Goal: Task Accomplishment & Management: Manage account settings

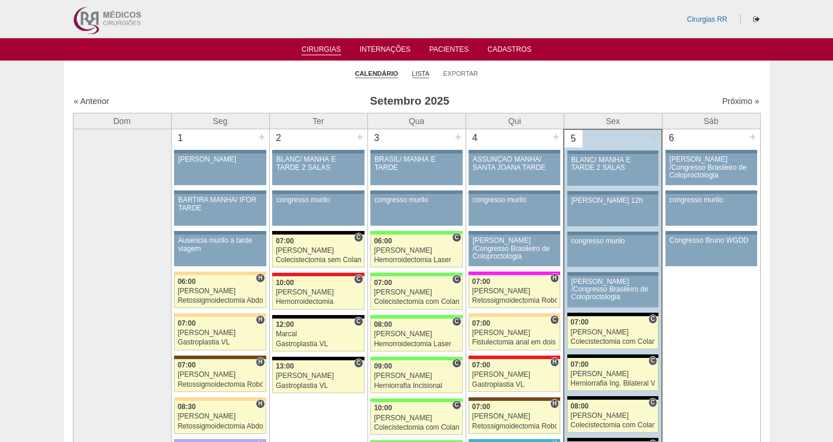
click at [418, 74] on link "Lista" at bounding box center [421, 73] width 18 height 9
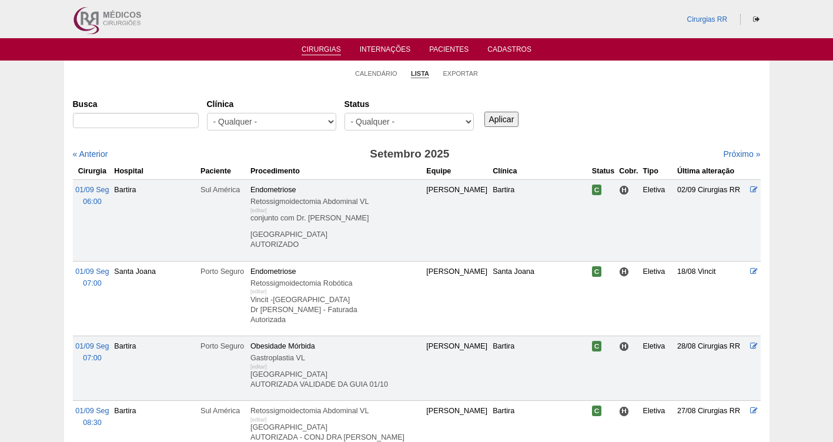
click at [420, 118] on select "- Qualquer - Reservada Confirmada Suspensa Cancelada" at bounding box center [409, 122] width 129 height 18
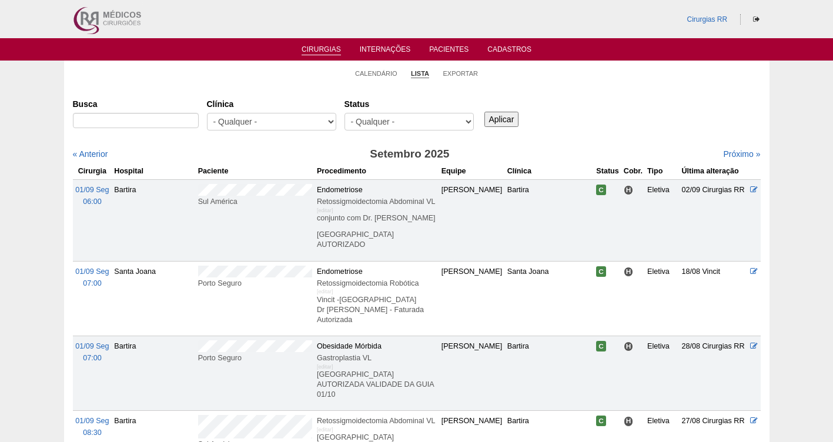
select select "resr"
click at [345, 113] on select "- Qualquer - Reservada Confirmada Suspensa Cancelada" at bounding box center [409, 122] width 129 height 18
click at [511, 115] on input "Aplicar" at bounding box center [501, 119] width 35 height 15
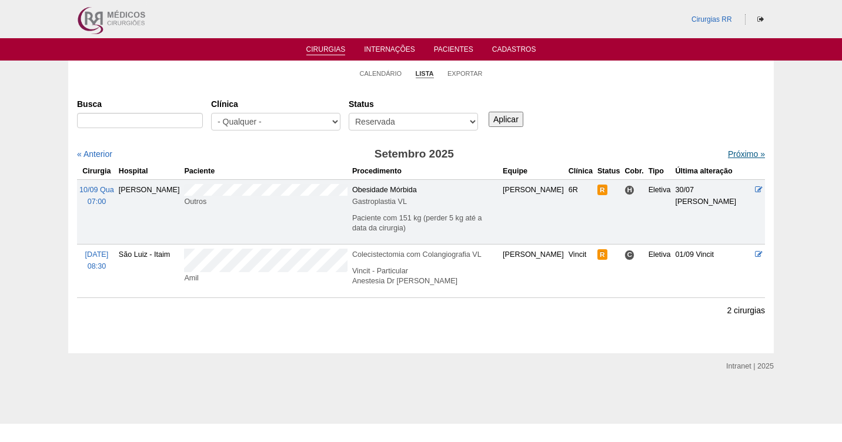
click at [731, 150] on link "Próximo »" at bounding box center [746, 153] width 37 height 9
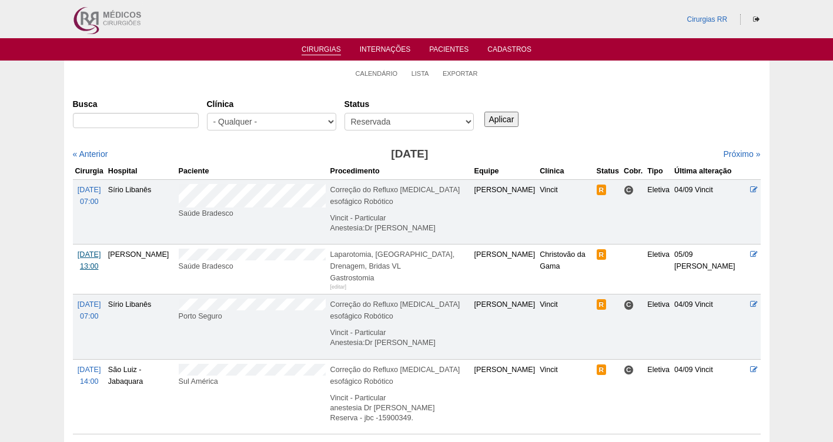
click at [85, 259] on span "13/10 Seg" at bounding box center [90, 254] width 24 height 8
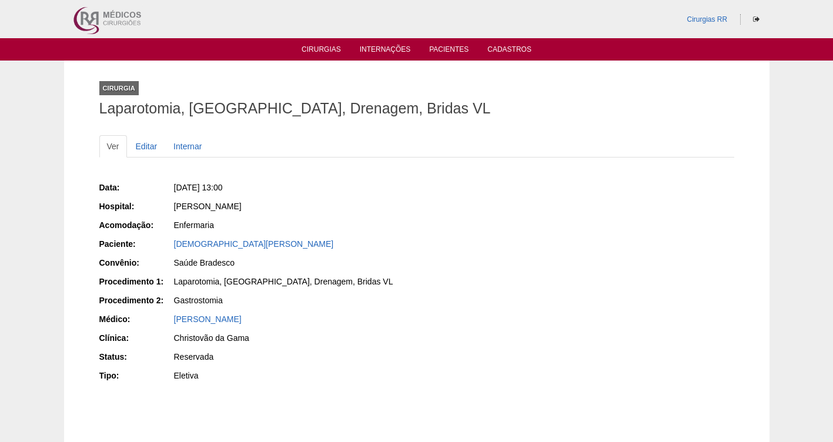
drag, startPoint x: 267, startPoint y: 245, endPoint x: 168, endPoint y: 243, distance: 99.4
click at [168, 243] on div "Paciente: Cristiane Putini" at bounding box center [253, 245] width 309 height 15
copy div "Paciente: Cristiane Putini"
click at [151, 146] on link "Editar" at bounding box center [146, 146] width 37 height 22
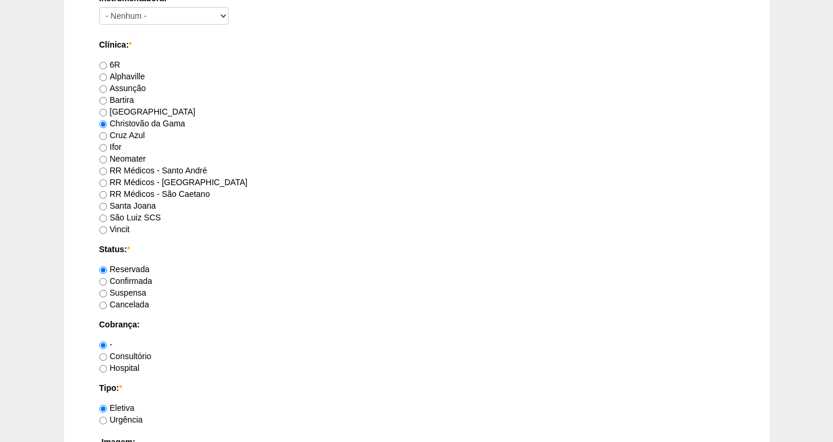
scroll to position [740, 0]
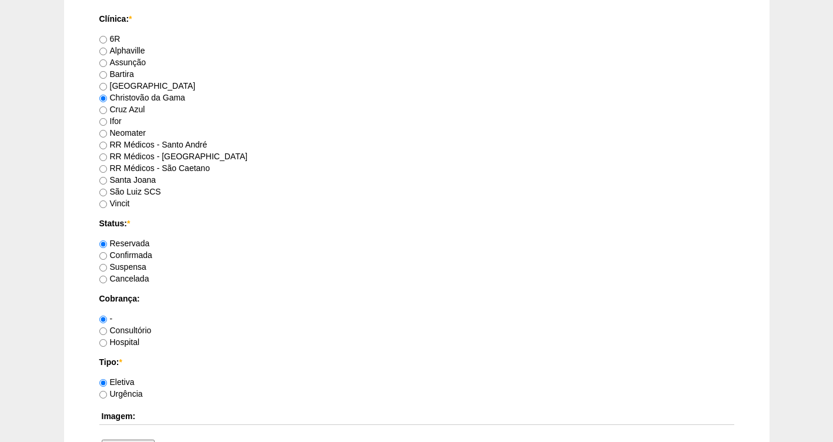
click at [148, 256] on label "Confirmada" at bounding box center [125, 254] width 53 height 9
click at [107, 256] on input "Confirmada" at bounding box center [103, 256] width 8 height 8
radio input "true"
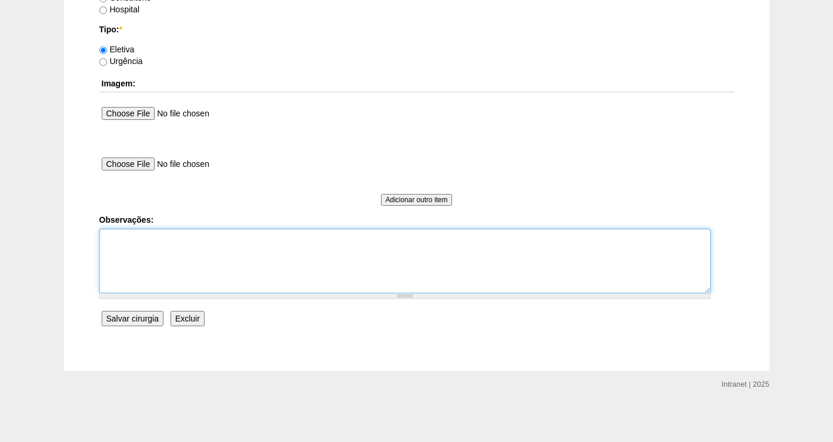
click at [139, 250] on textarea "Observações:" at bounding box center [404, 261] width 611 height 65
type textarea "f"
type textarea "[GEOGRAPHIC_DATA]"
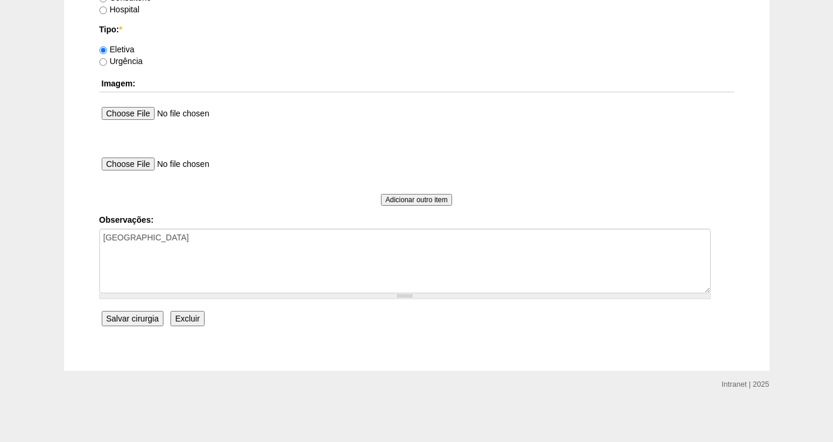
click at [122, 322] on input "Salvar cirurgia" at bounding box center [133, 318] width 62 height 15
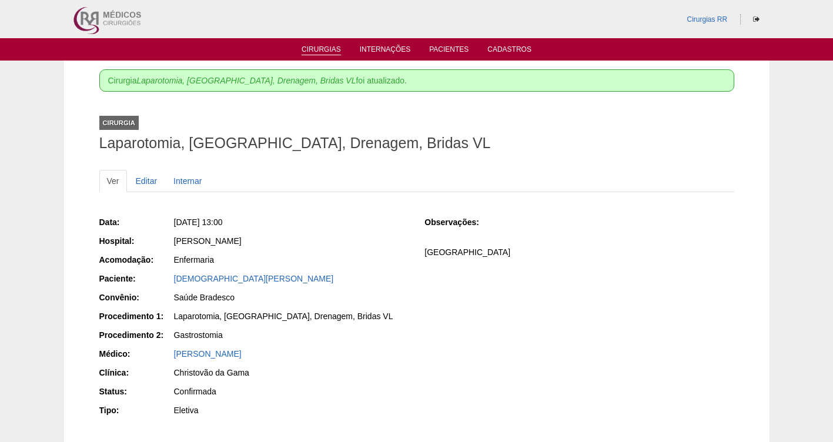
click at [310, 48] on link "Cirurgias" at bounding box center [321, 50] width 39 height 10
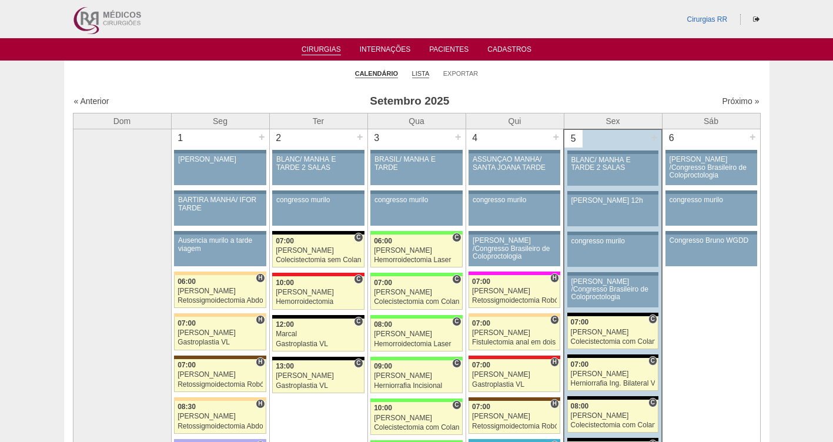
click at [418, 76] on link "Lista" at bounding box center [421, 73] width 18 height 9
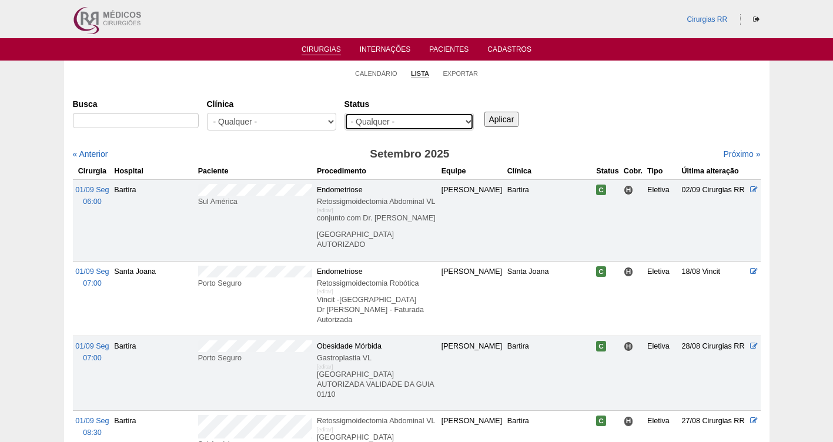
click at [434, 122] on select "- Qualquer - Reservada Confirmada Suspensa Cancelada" at bounding box center [409, 122] width 129 height 18
select select "resr"
click at [345, 113] on select "- Qualquer - Reservada Confirmada Suspensa Cancelada" at bounding box center [409, 122] width 129 height 18
click at [507, 115] on input "Aplicar" at bounding box center [501, 119] width 35 height 15
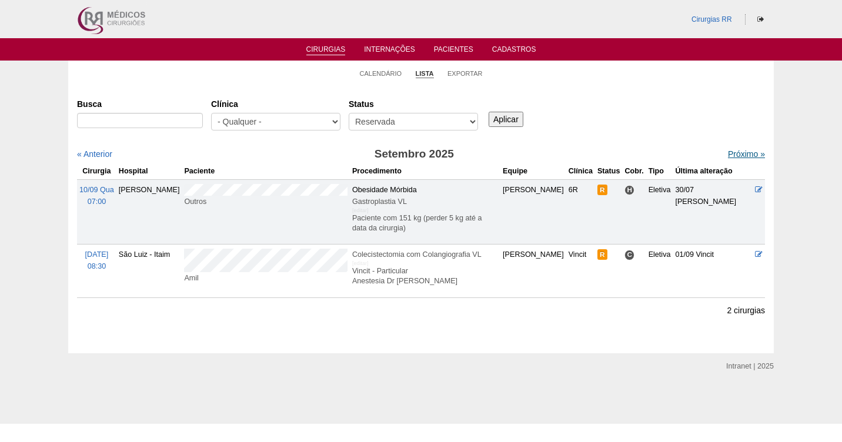
click at [735, 153] on link "Próximo »" at bounding box center [746, 153] width 37 height 9
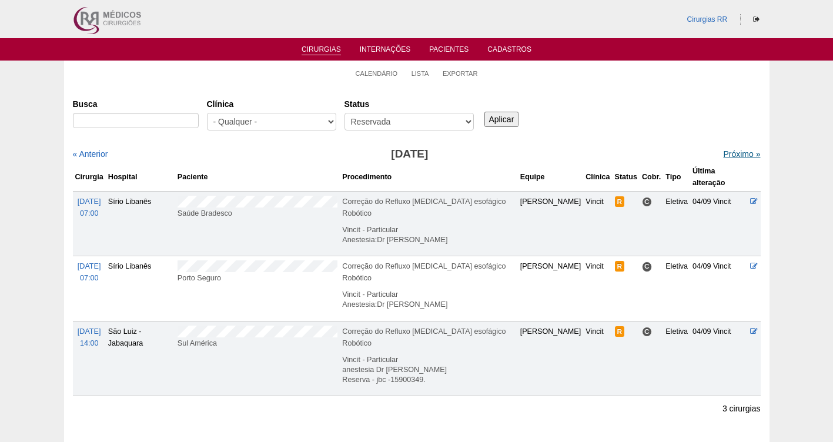
click at [725, 154] on link "Próximo »" at bounding box center [741, 153] width 37 height 9
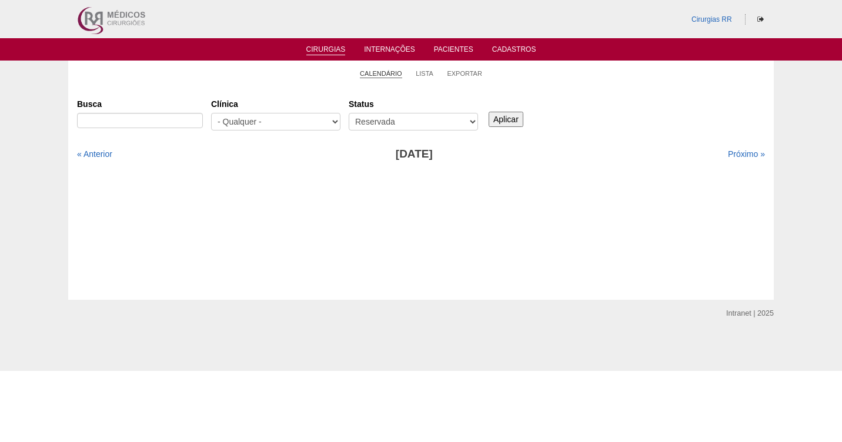
click at [384, 72] on link "Calendário" at bounding box center [381, 73] width 42 height 9
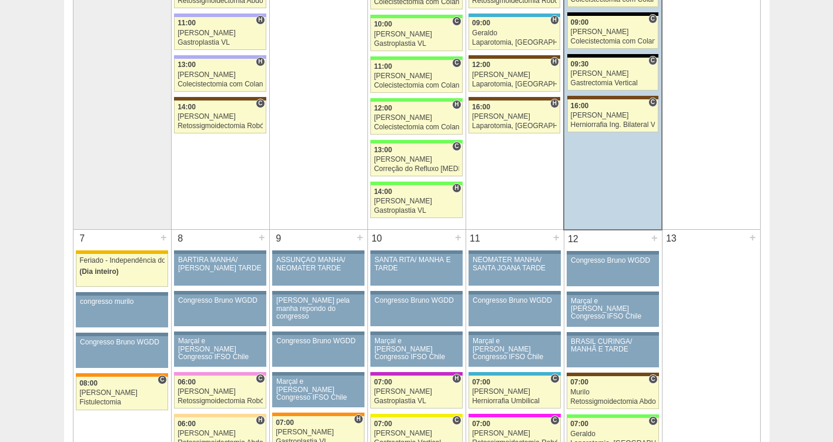
scroll to position [477, 0]
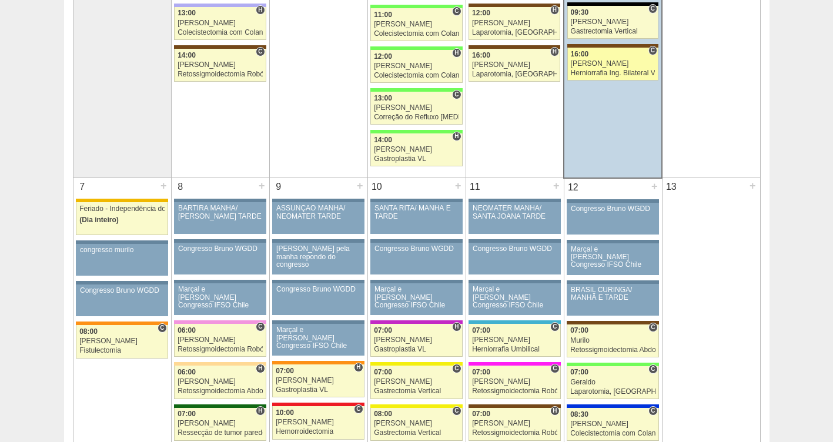
click at [600, 63] on div "[PERSON_NAME]" at bounding box center [613, 64] width 85 height 8
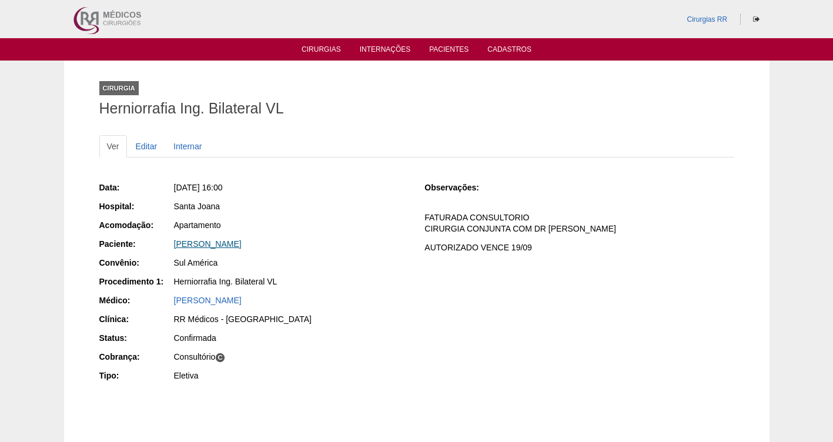
click at [212, 241] on link "[PERSON_NAME]" at bounding box center [208, 243] width 68 height 9
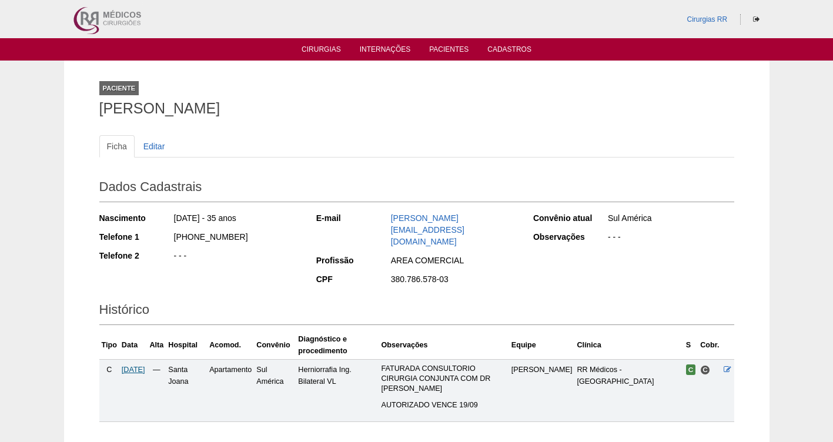
click at [138, 366] on span "[DATE]" at bounding box center [134, 370] width 24 height 8
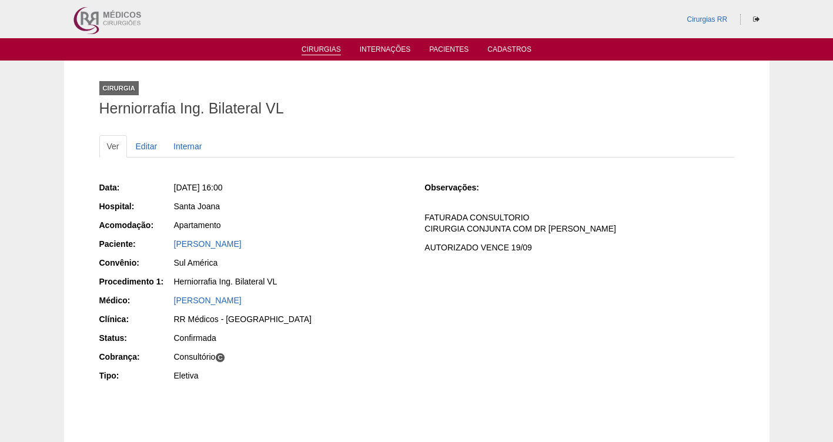
click at [323, 46] on link "Cirurgias" at bounding box center [321, 50] width 39 height 10
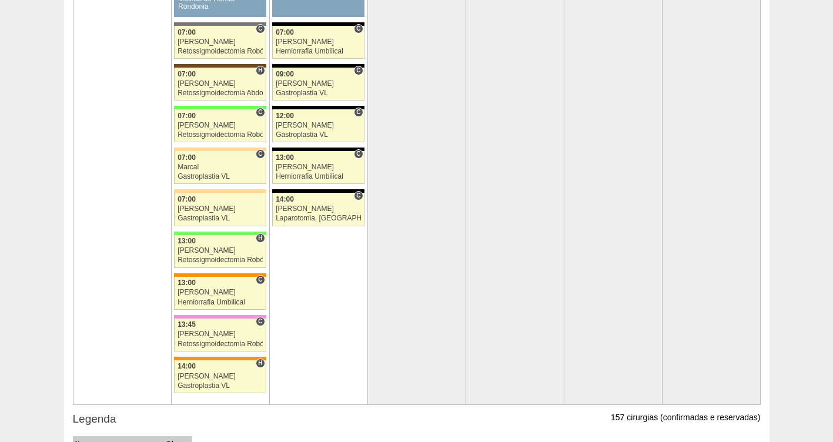
scroll to position [2426, 0]
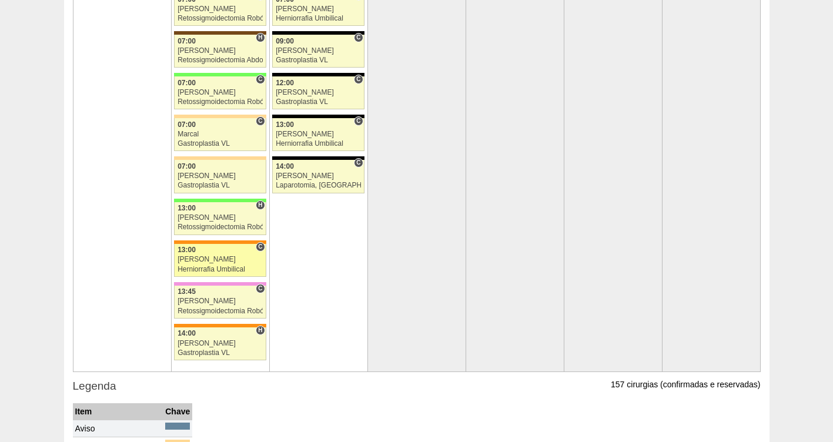
click at [212, 251] on div "13:00" at bounding box center [220, 250] width 85 height 8
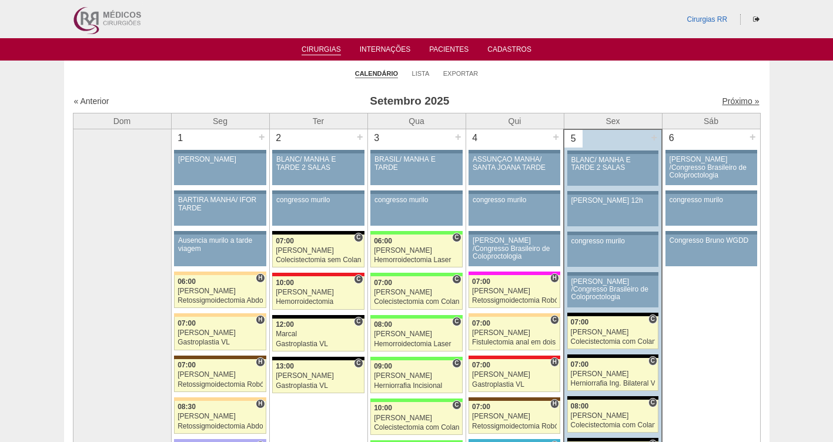
click at [732, 98] on link "Próximo »" at bounding box center [740, 100] width 37 height 9
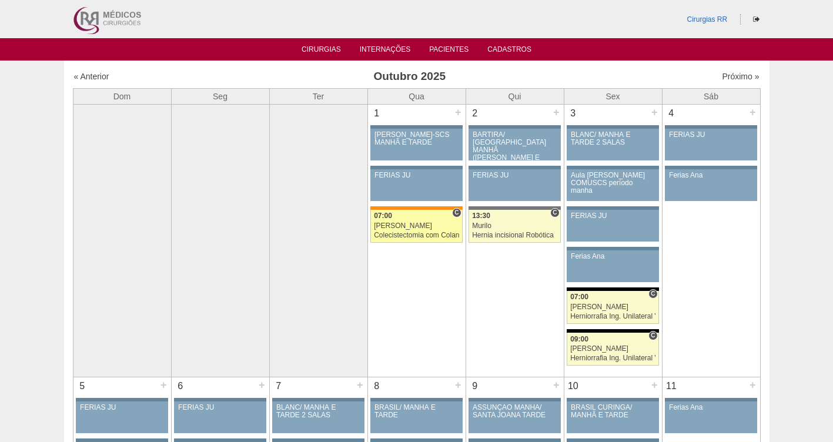
click at [394, 232] on div "Colecistectomia com Colangiografia VL" at bounding box center [416, 236] width 85 height 8
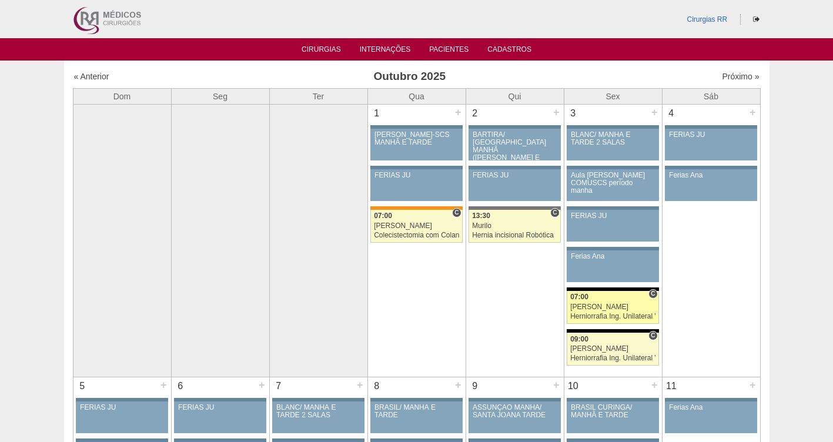
click at [591, 313] on div "Herniorrafia Ing. Unilateral VL" at bounding box center [612, 317] width 85 height 8
